Goal: Information Seeking & Learning: Learn about a topic

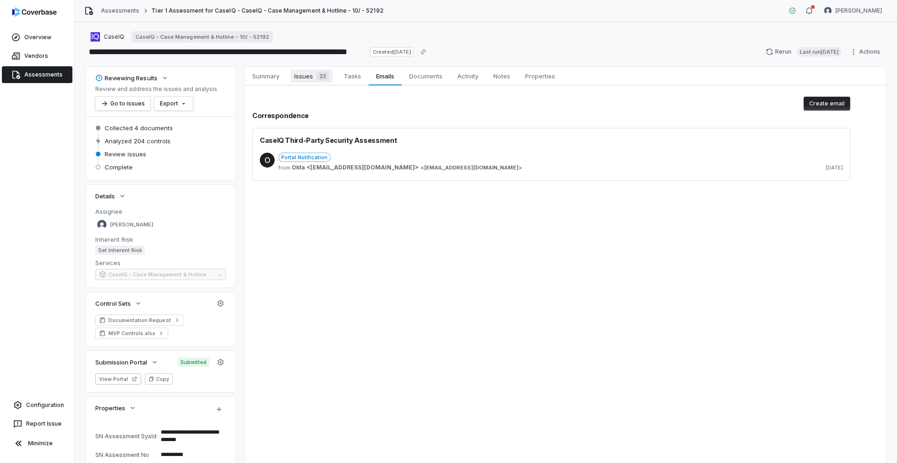
click at [304, 76] on span "Issues 22" at bounding box center [312, 76] width 42 height 13
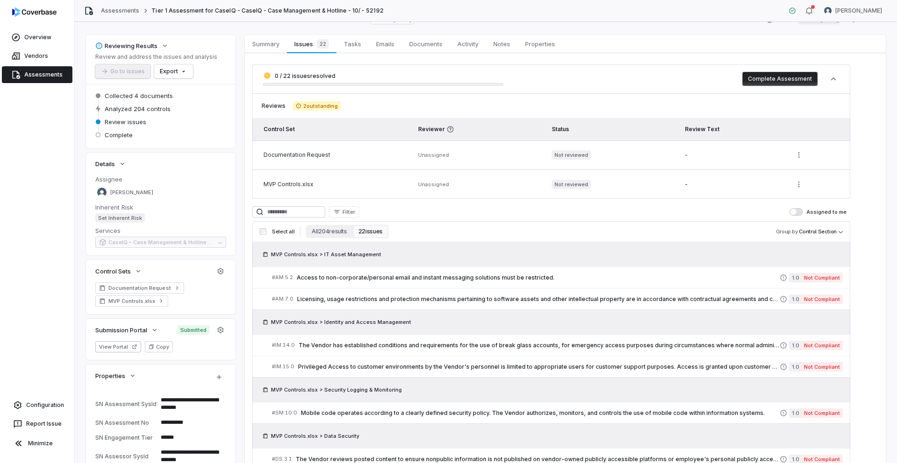
scroll to position [55, 0]
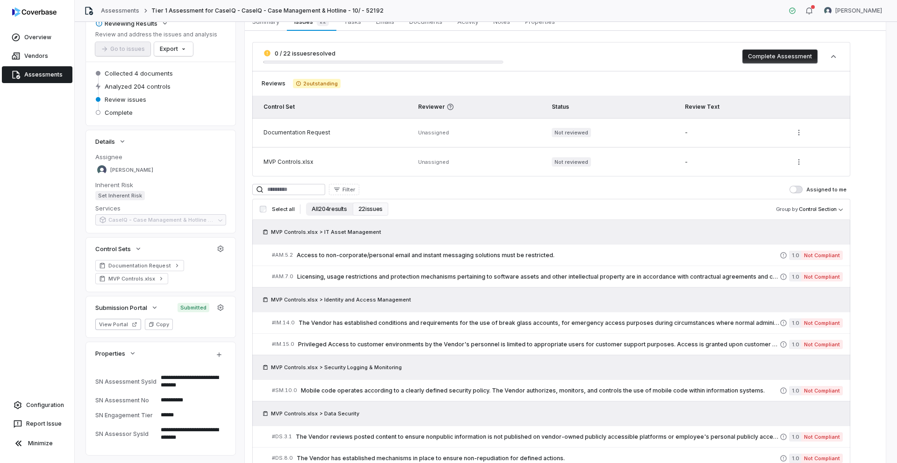
click at [335, 210] on button "All 204 results" at bounding box center [329, 209] width 46 height 13
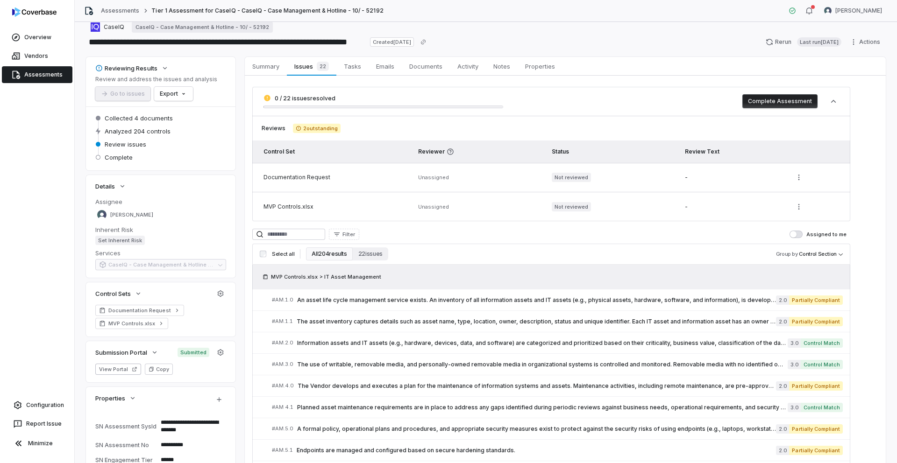
scroll to position [0, 0]
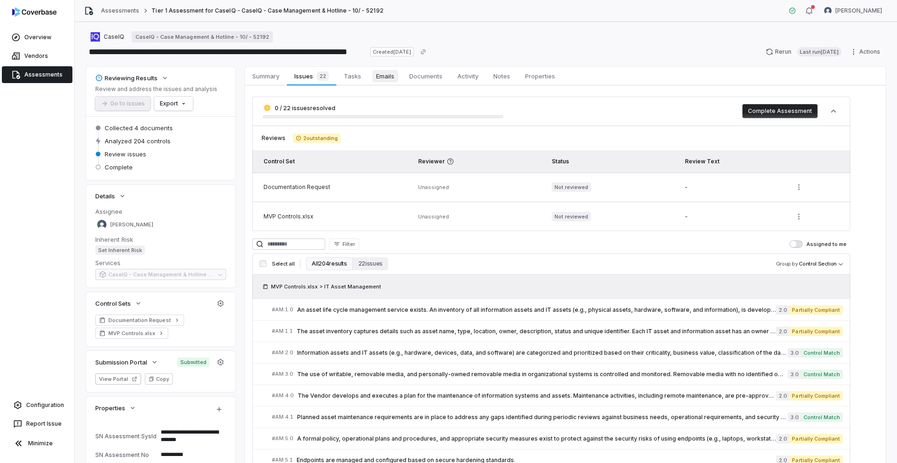
click at [386, 79] on span "Emails" at bounding box center [385, 76] width 26 height 12
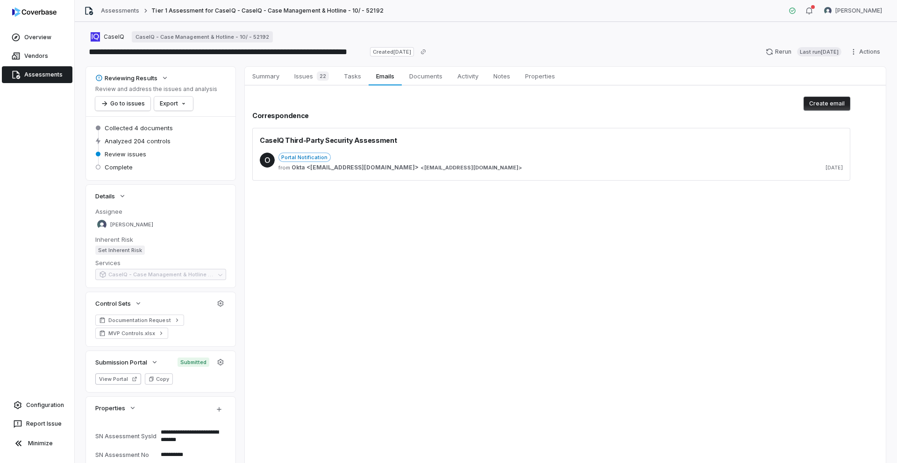
click at [506, 158] on div "Portal Notification" at bounding box center [560, 157] width 564 height 9
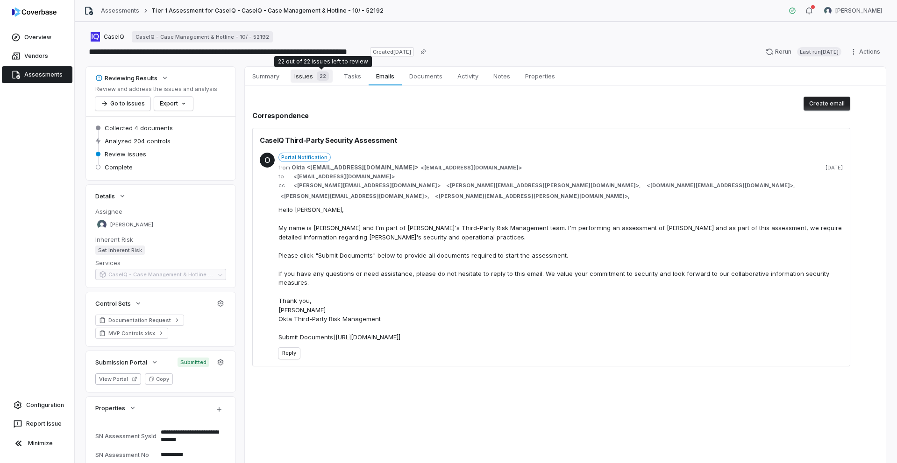
click at [316, 80] on div "22" at bounding box center [321, 75] width 16 height 9
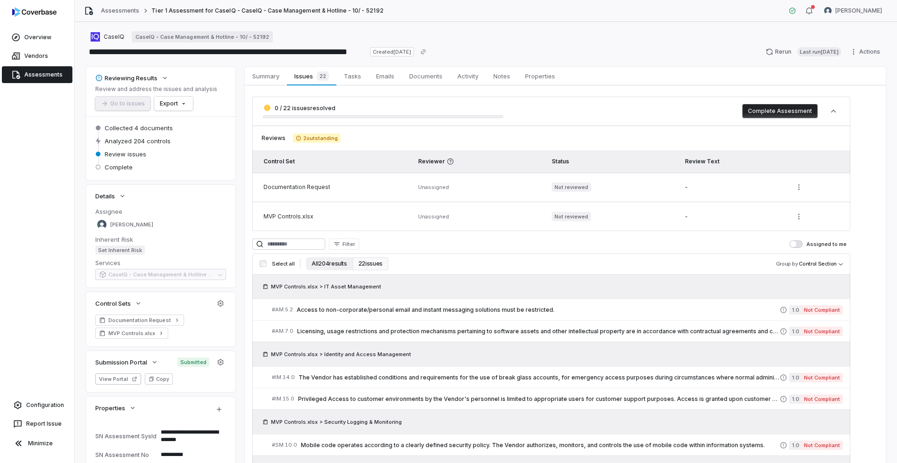
click at [338, 266] on button "All 204 results" at bounding box center [329, 263] width 46 height 13
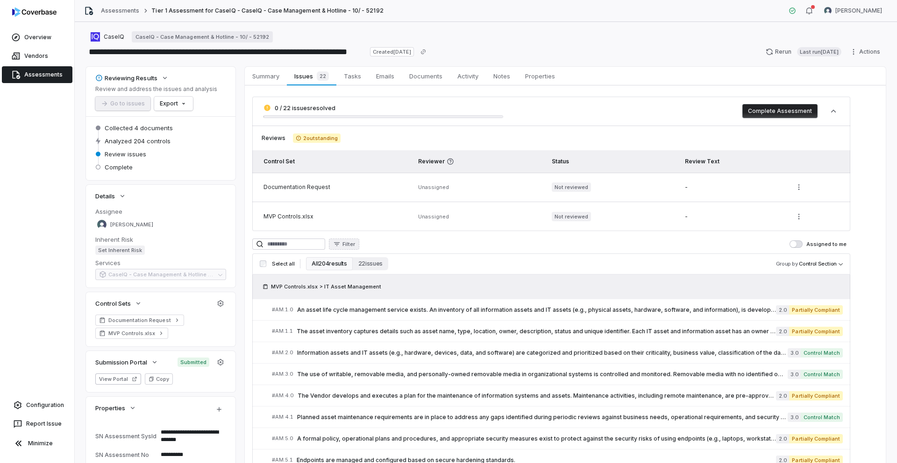
click at [340, 244] on icon "button" at bounding box center [336, 244] width 7 height 7
click at [374, 313] on div "Control Set" at bounding box center [387, 315] width 86 height 15
click at [377, 285] on div "Documentation Request" at bounding box center [387, 285] width 86 height 15
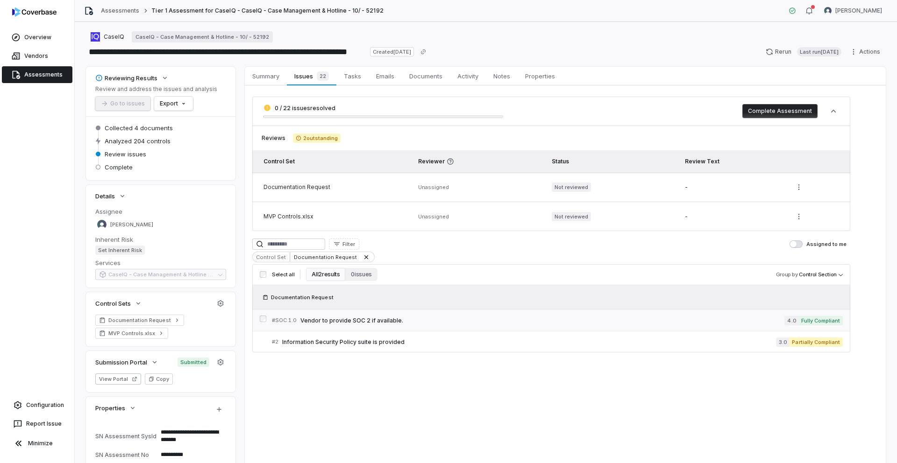
click at [455, 316] on div "# SOC 1.0 Vendor to provide SOC 2 if available." at bounding box center [528, 321] width 512 height 10
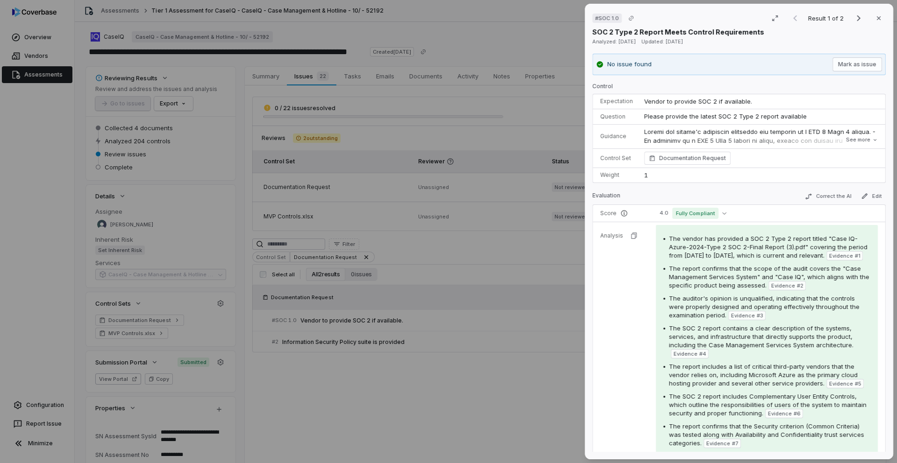
scroll to position [20, 0]
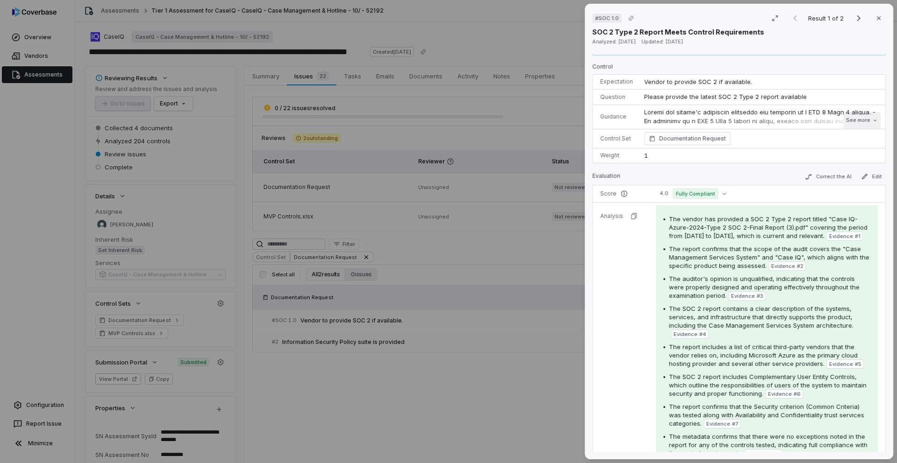
click at [859, 118] on button "See more" at bounding box center [861, 120] width 37 height 17
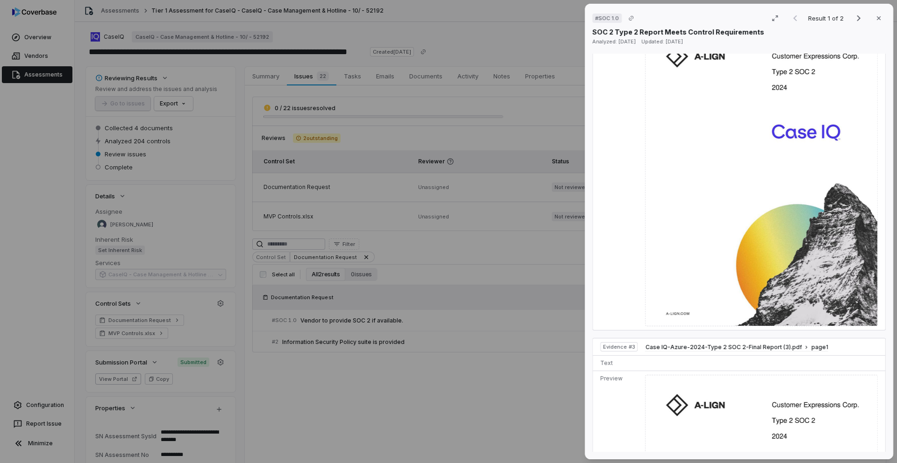
scroll to position [999, 0]
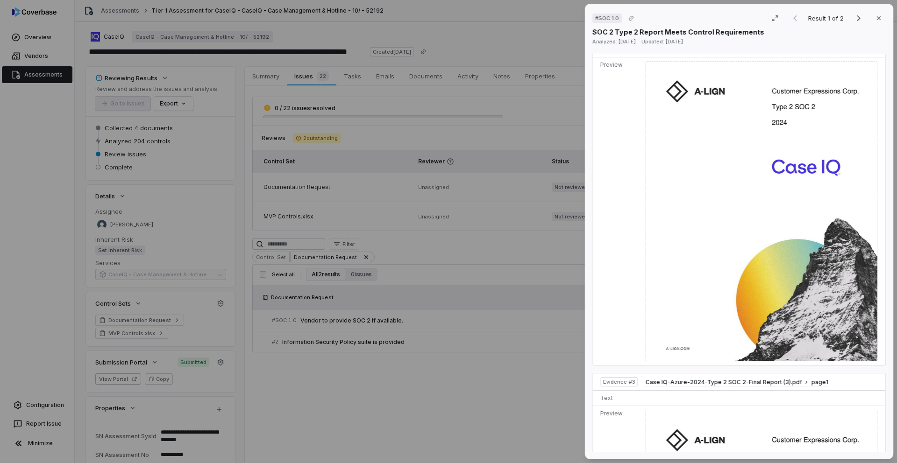
click at [486, 372] on div "# SOC 1.0 Result 1 of 2 Close SOC 2 Type 2 Report Meets Control Requirements An…" at bounding box center [448, 231] width 897 height 463
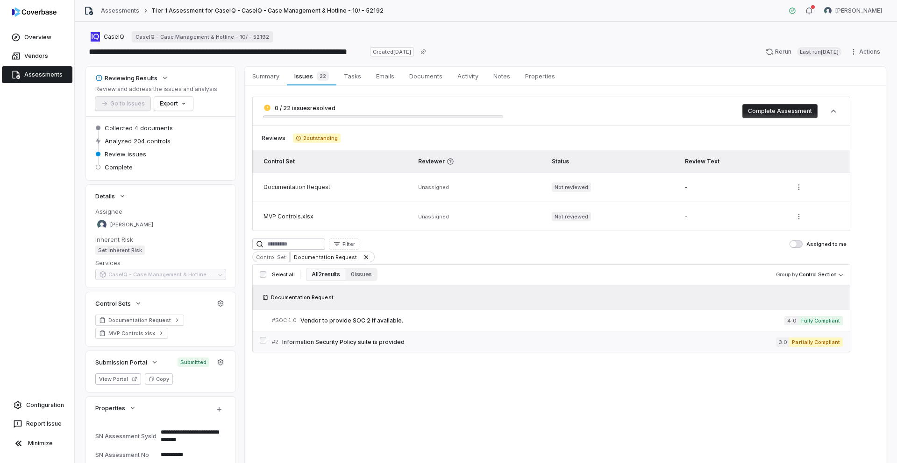
click at [435, 341] on span "Information Security Policy suite is provided" at bounding box center [529, 342] width 494 height 7
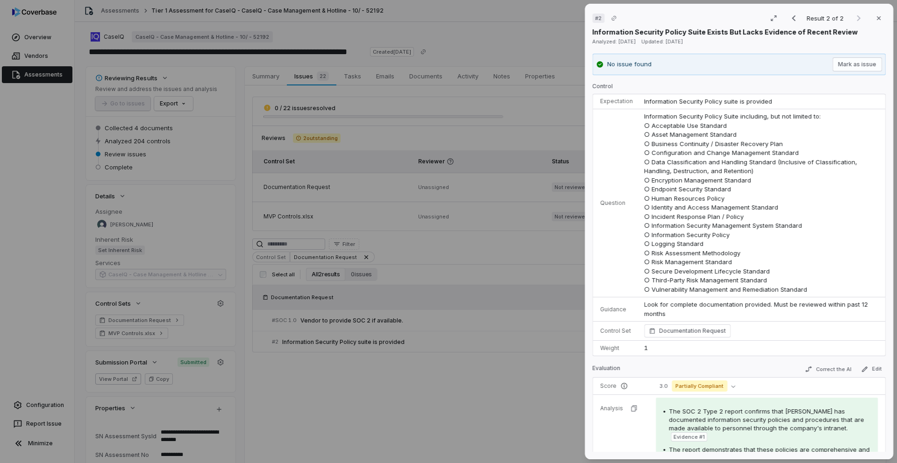
click at [475, 224] on div "# 2 Result 2 of 2 Close Information Security Policy Suite Exists But Lacks Evid…" at bounding box center [448, 231] width 897 height 463
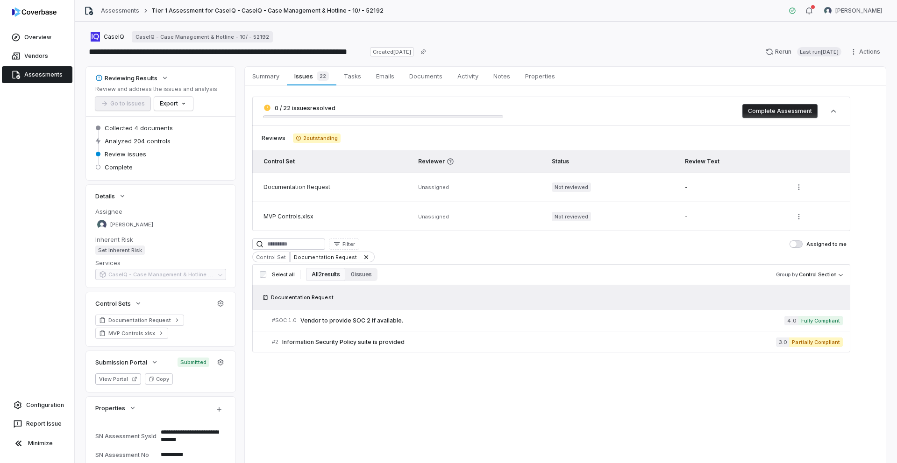
type textarea "*"
